Goal: Task Accomplishment & Management: Manage account settings

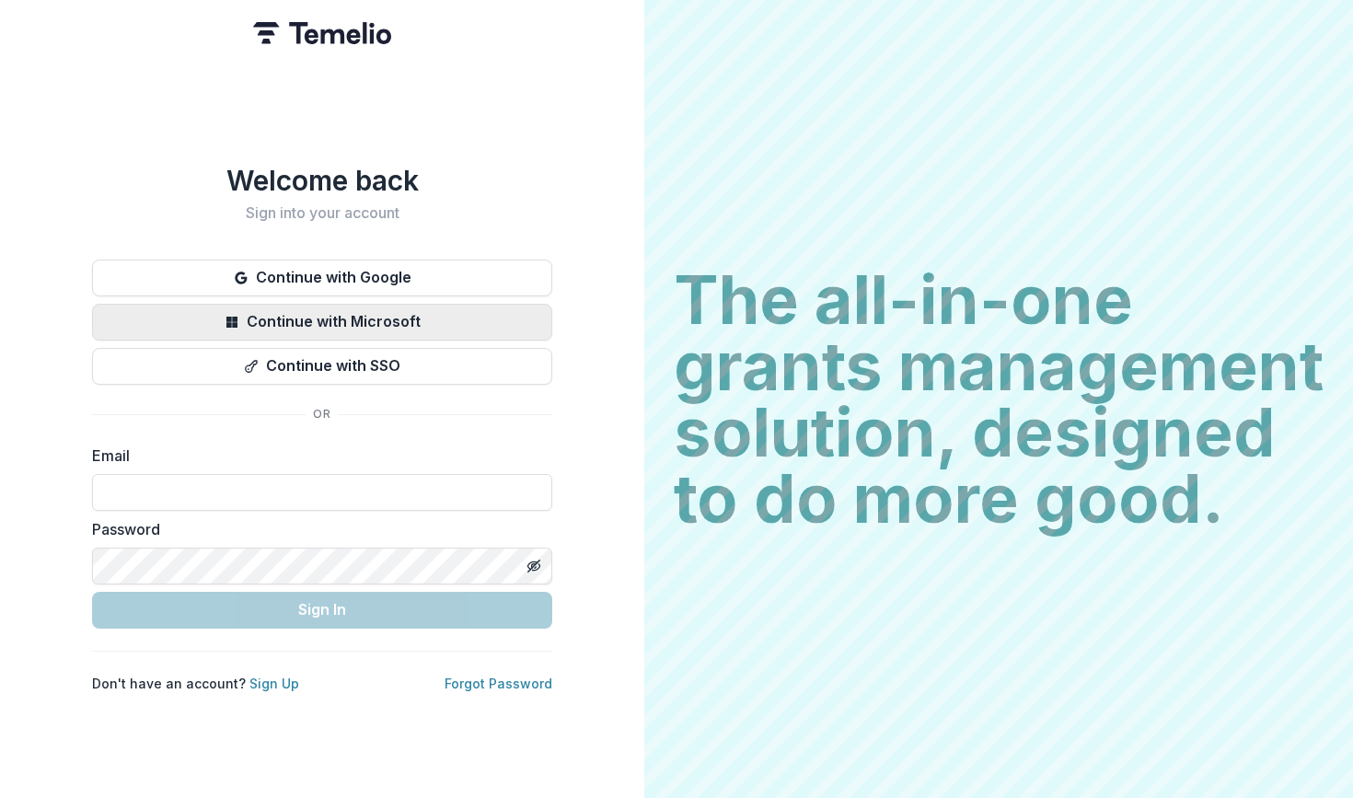
click at [390, 309] on button "Continue with Microsoft" at bounding box center [322, 322] width 460 height 37
click at [429, 320] on button "Continue with Microsoft" at bounding box center [322, 322] width 460 height 37
click at [455, 312] on button "Continue with Microsoft" at bounding box center [322, 322] width 460 height 37
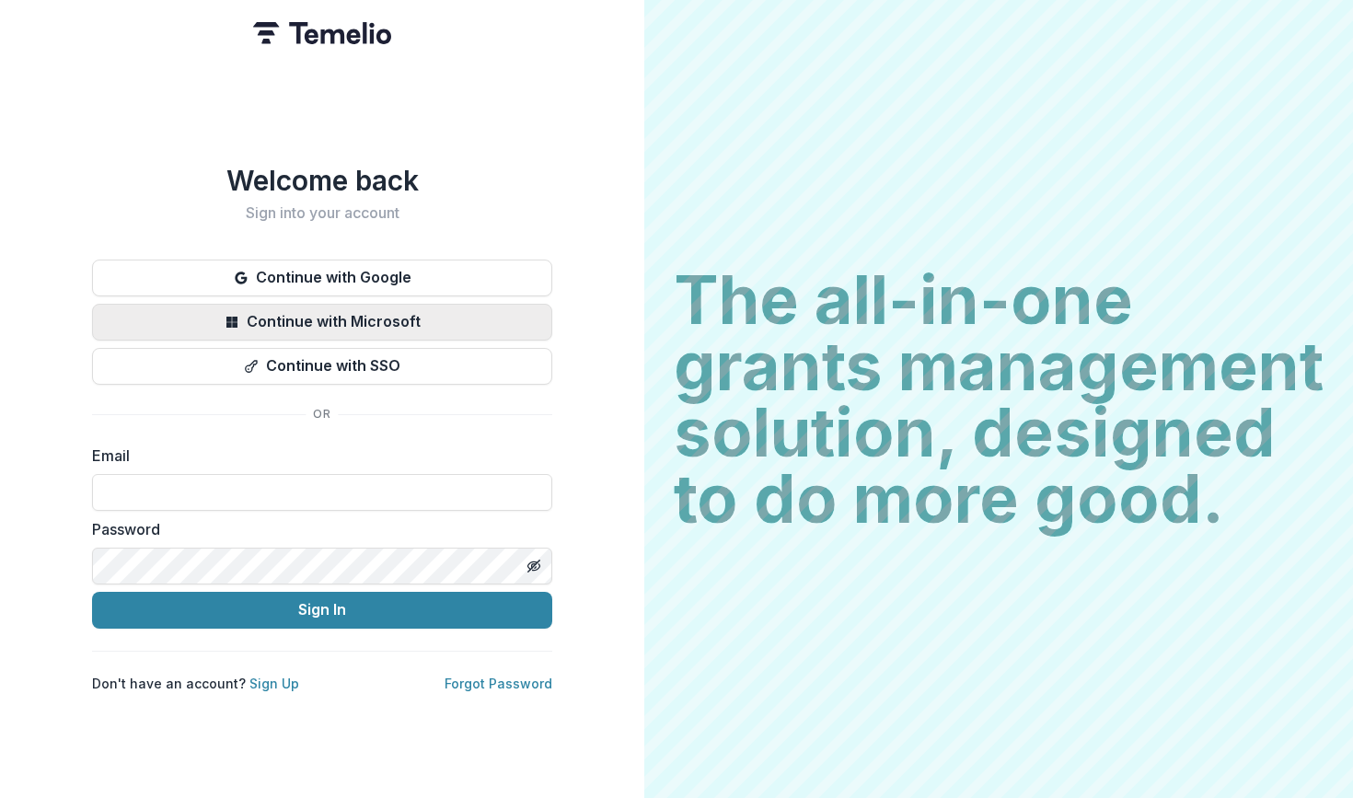
click at [352, 304] on button "Continue with Microsoft" at bounding box center [322, 322] width 460 height 37
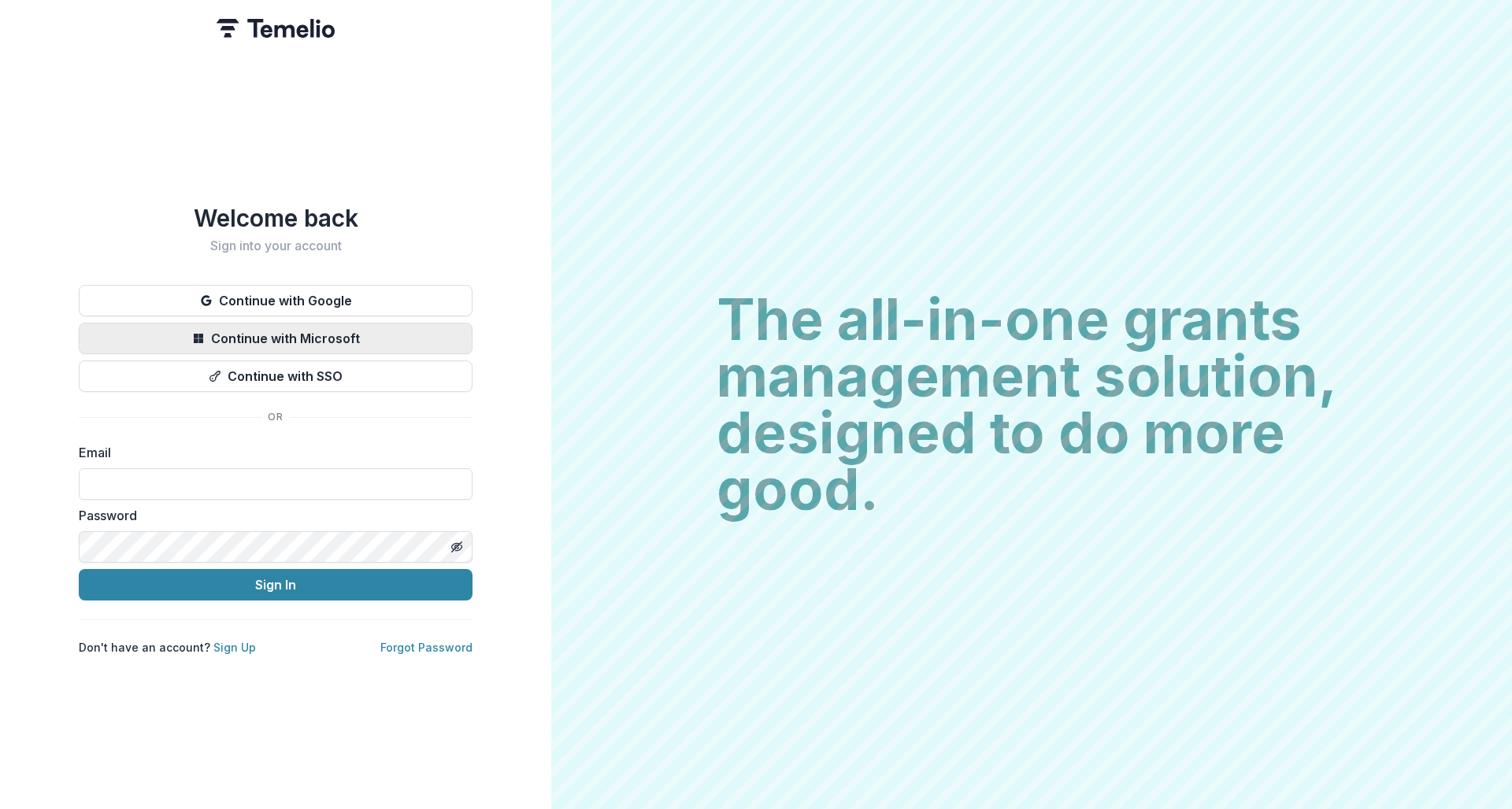
click at [271, 330] on button "Continue with Microsoft" at bounding box center [276, 338] width 394 height 32
click at [406, 340] on button "Continue with Microsoft" at bounding box center [276, 338] width 394 height 32
click at [430, 328] on button "Continue with Microsoft" at bounding box center [276, 338] width 394 height 32
